Goal: Find specific page/section: Find specific page/section

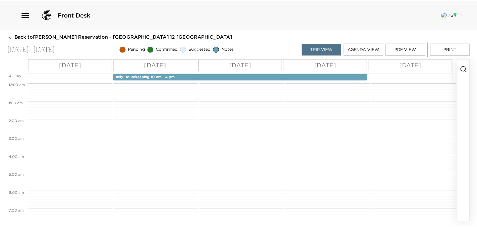
scroll to position [145, 0]
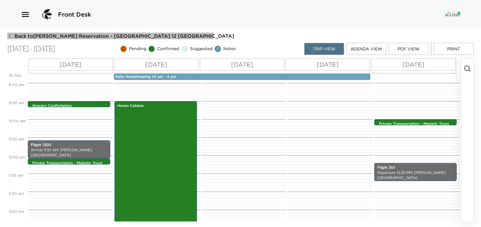
click at [43, 34] on span "Back to Paige Gasowski Reservation - Grand Cayman Villa 12 Grand Cayman Villas" at bounding box center [125, 36] width 220 height 7
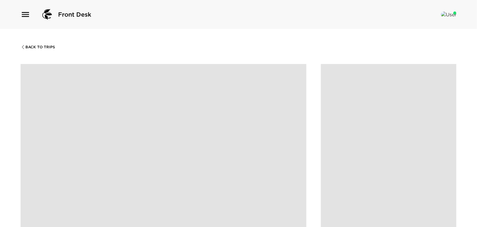
click at [42, 47] on span "Back To Trips" at bounding box center [40, 47] width 30 height 4
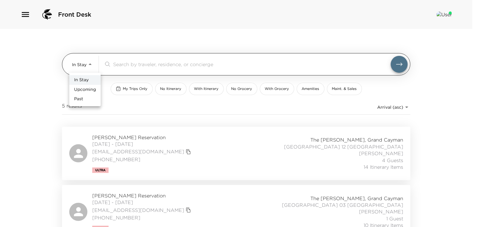
click at [83, 67] on body "Front Desk In Stay In-Stay ​ My Trips Only No Itinerary With Itinerary No Groce…" at bounding box center [238, 113] width 477 height 227
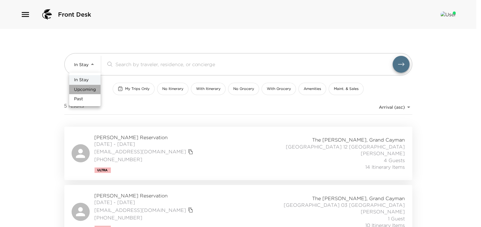
click at [83, 88] on span "Upcoming" at bounding box center [85, 90] width 22 height 6
type input "Upcoming"
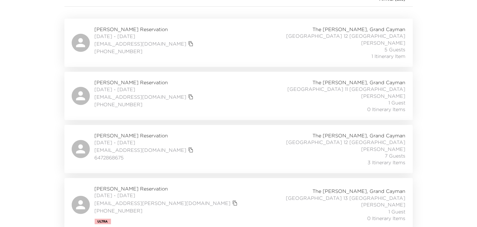
scroll to position [121, 0]
